Goal: Information Seeking & Learning: Learn about a topic

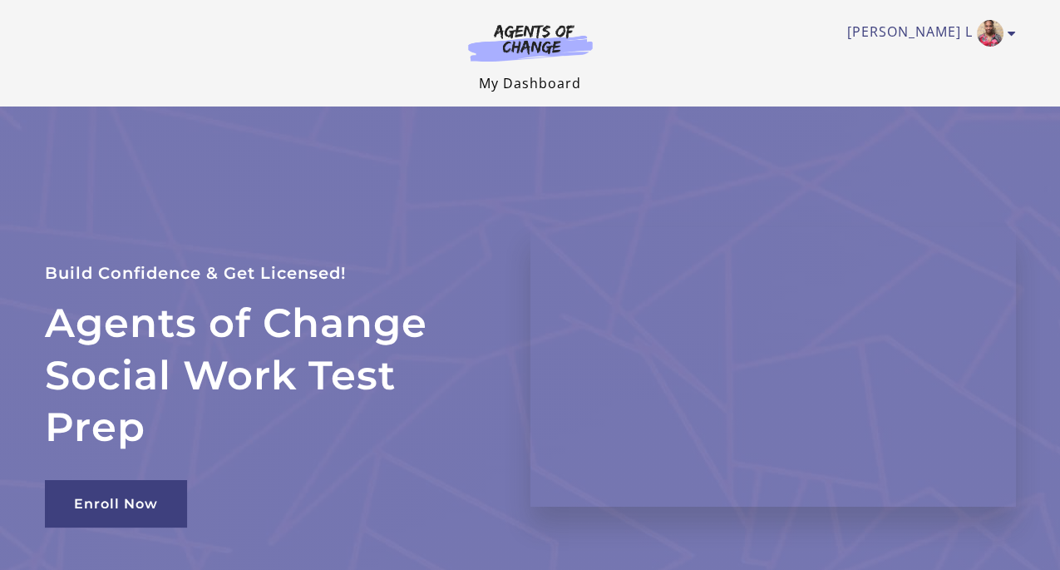
click at [529, 81] on link "My Dashboard" at bounding box center [530, 83] width 102 height 18
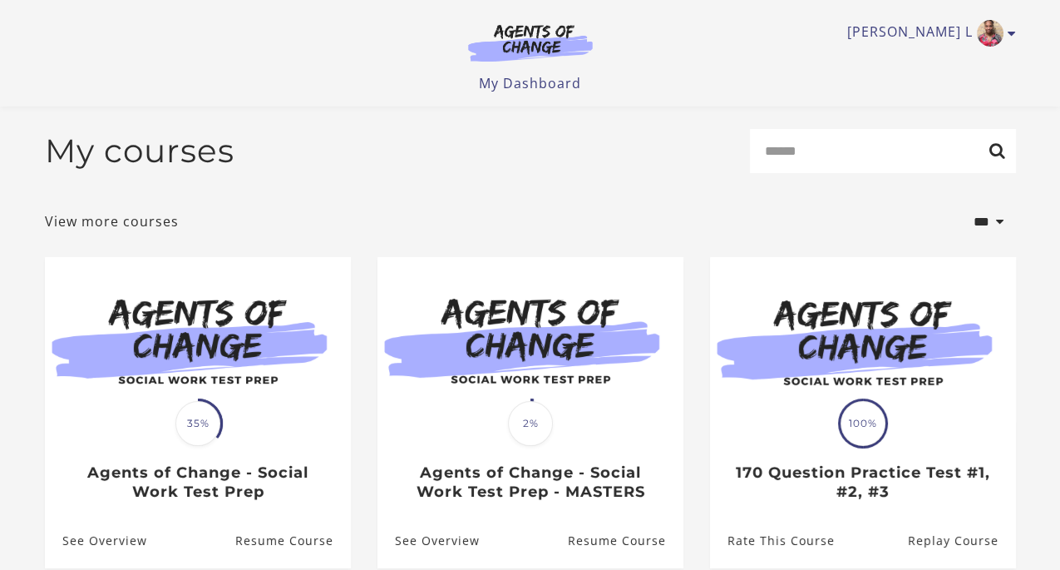
scroll to position [176, 0]
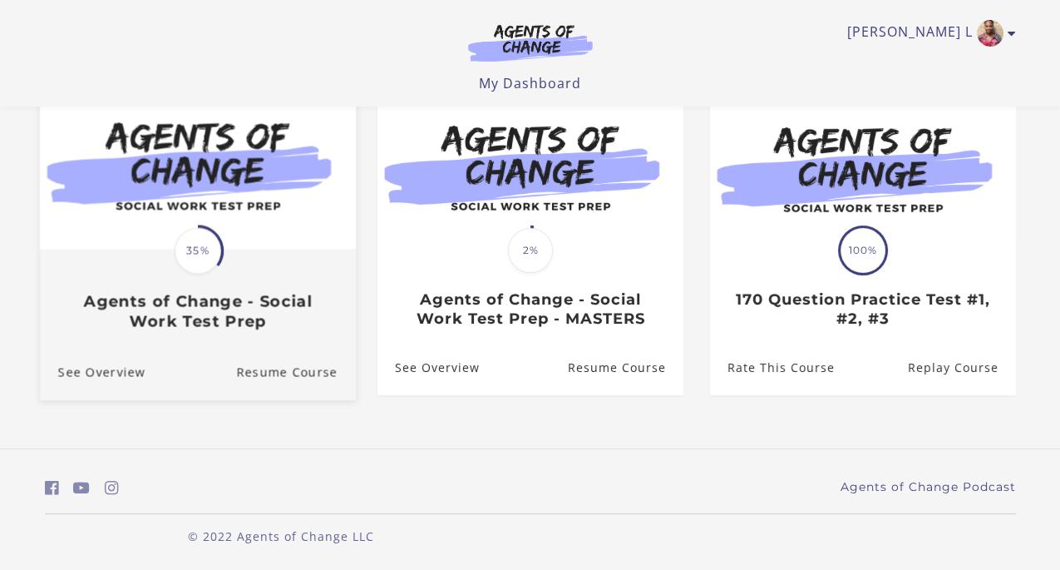
click at [313, 299] on h3 "Agents of Change - Social Work Test Prep" at bounding box center [196, 311] width 279 height 38
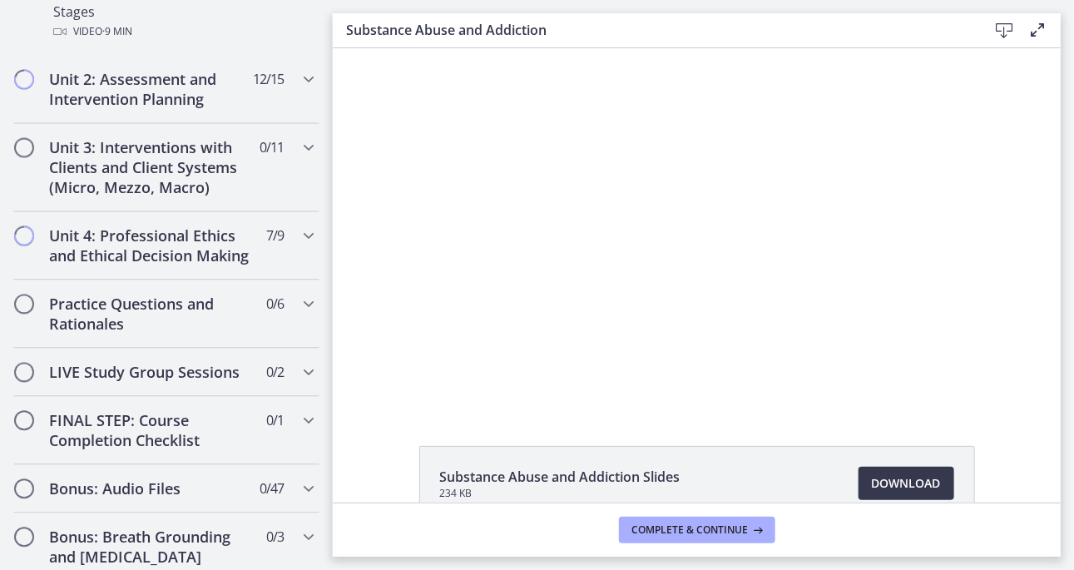
scroll to position [1414, 0]
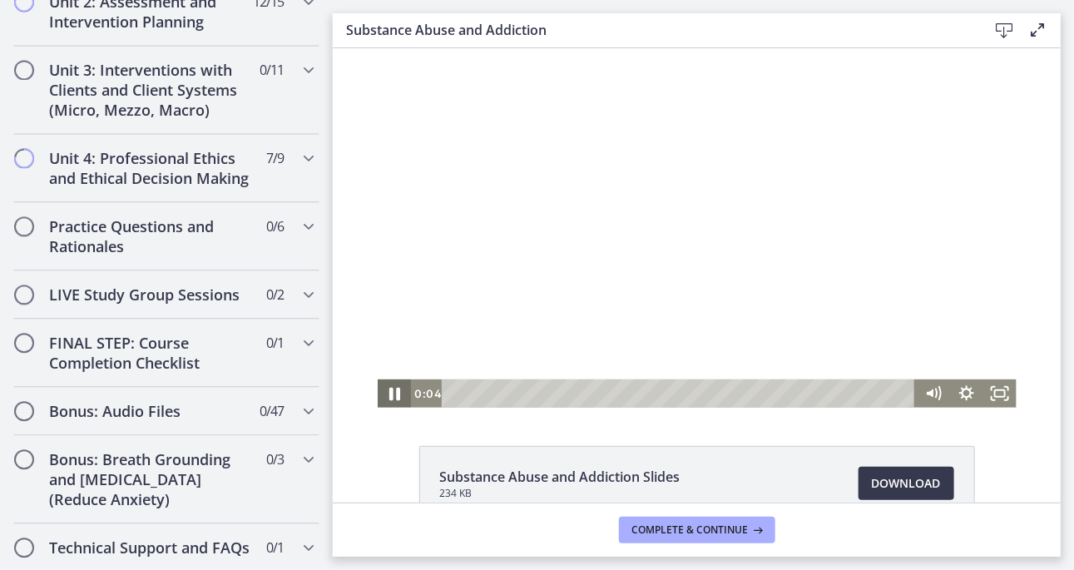
click at [393, 389] on icon "Pause" at bounding box center [393, 393] width 40 height 34
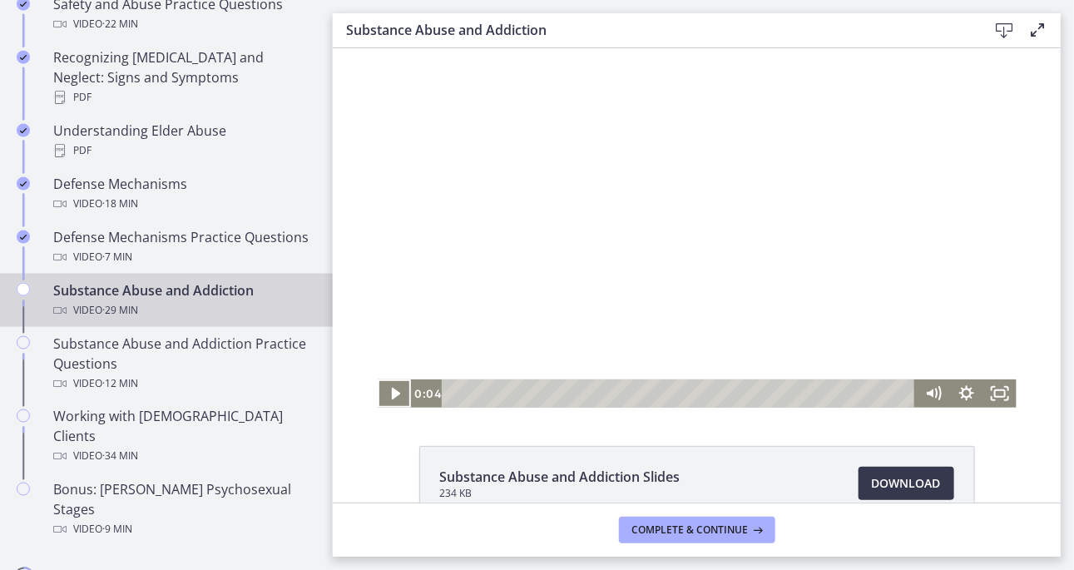
scroll to position [859, 0]
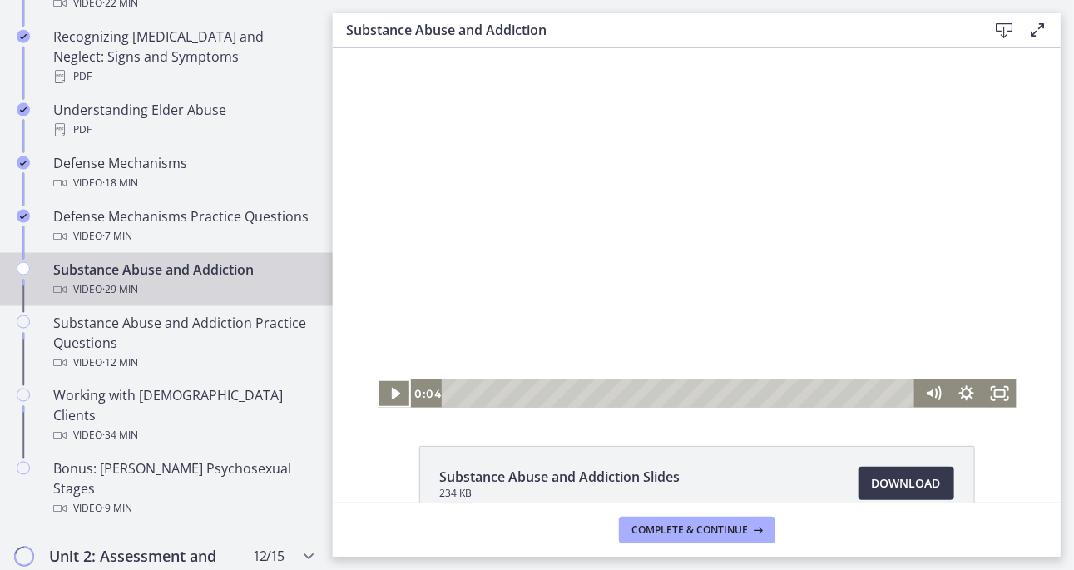
drag, startPoint x: 322, startPoint y: 479, endPoint x: 4, endPoint y: 288, distance: 370.9
click at [390, 397] on icon "Play Video" at bounding box center [394, 392] width 33 height 28
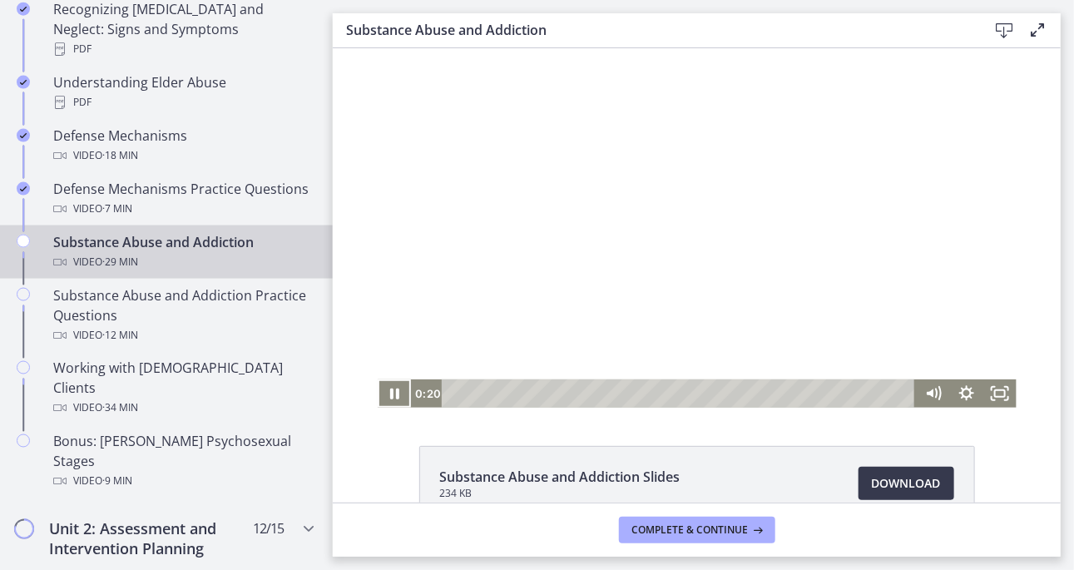
scroll to position [881, 0]
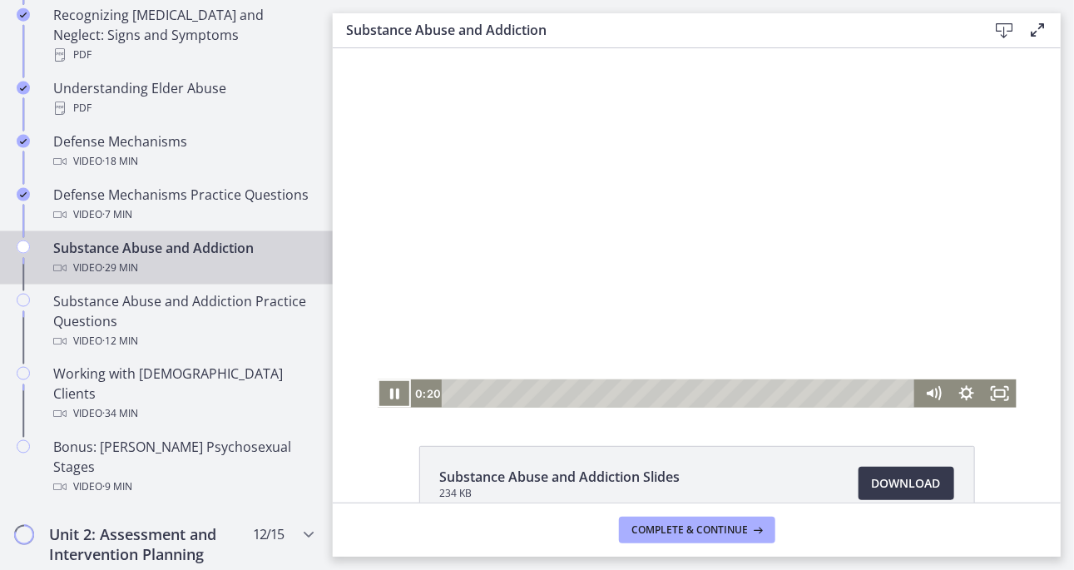
drag, startPoint x: 326, startPoint y: 325, endPoint x: 1, endPoint y: 282, distance: 328.1
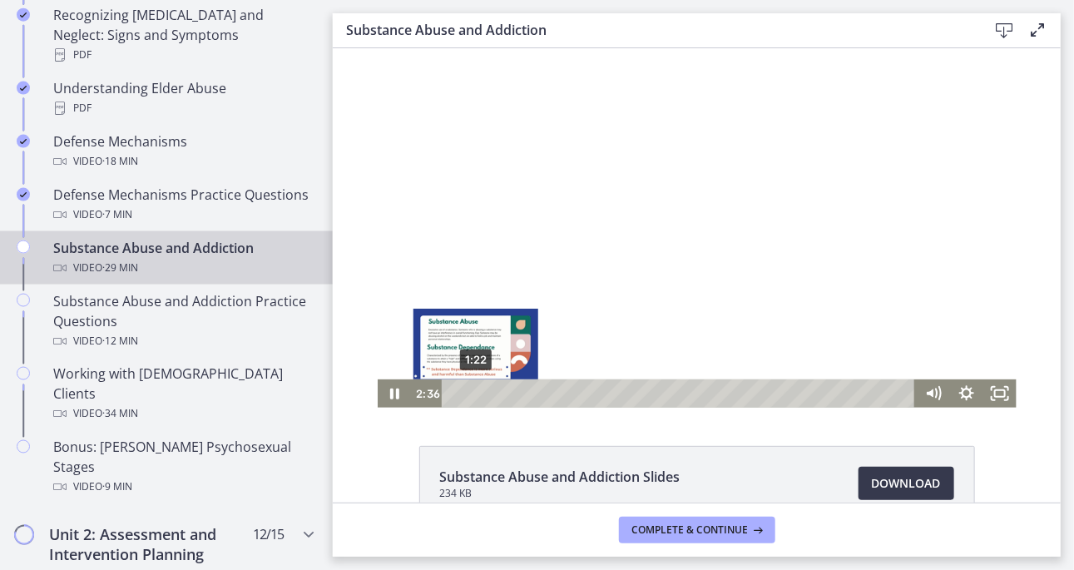
click at [468, 393] on div "1:22" at bounding box center [679, 392] width 453 height 28
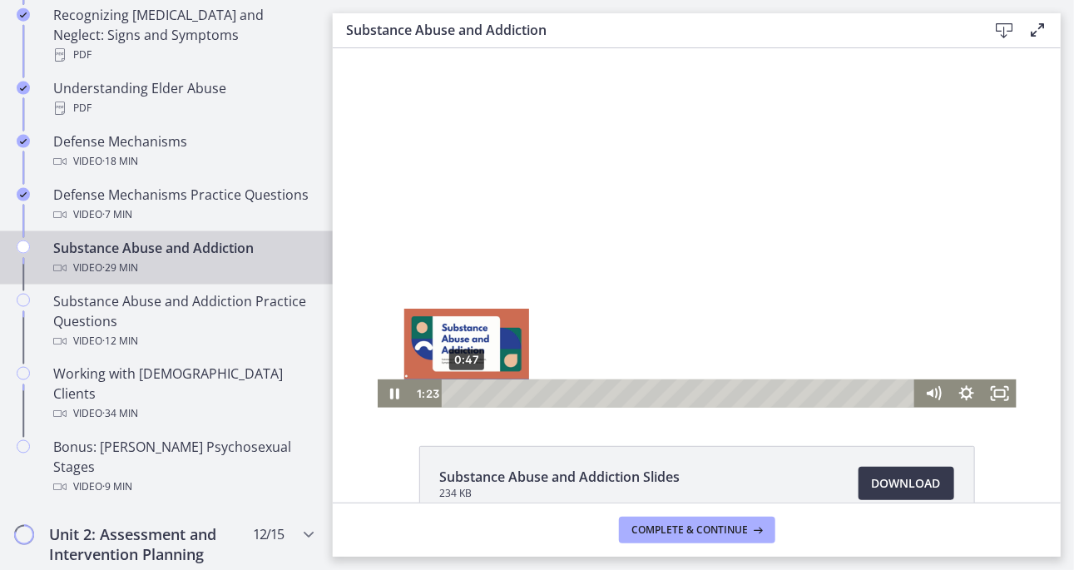
click at [459, 395] on div "0:47" at bounding box center [679, 392] width 453 height 28
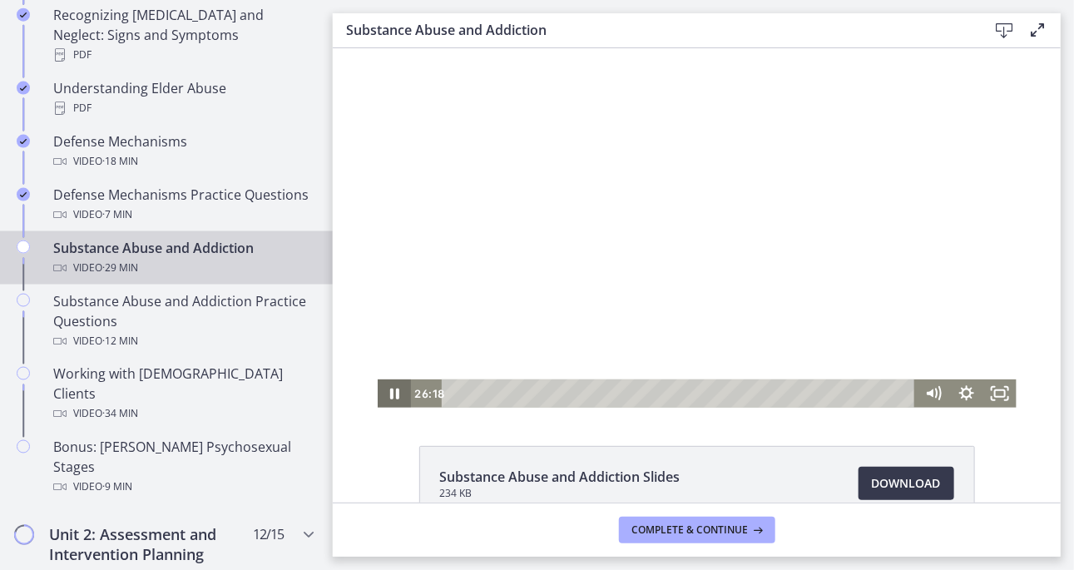
click at [377, 388] on icon "Pause" at bounding box center [392, 392] width 33 height 28
